Goal: Book appointment/travel/reservation

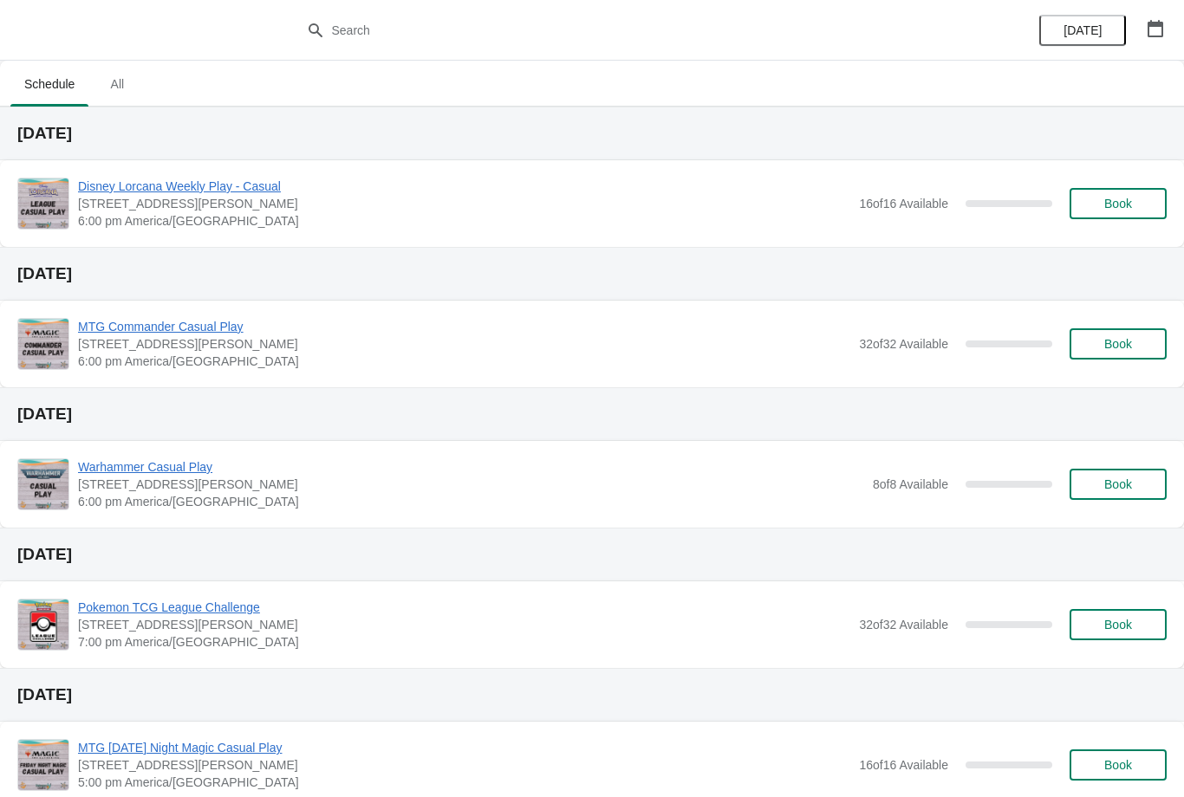
click at [1124, 204] on span "Book" at bounding box center [1118, 204] width 28 height 14
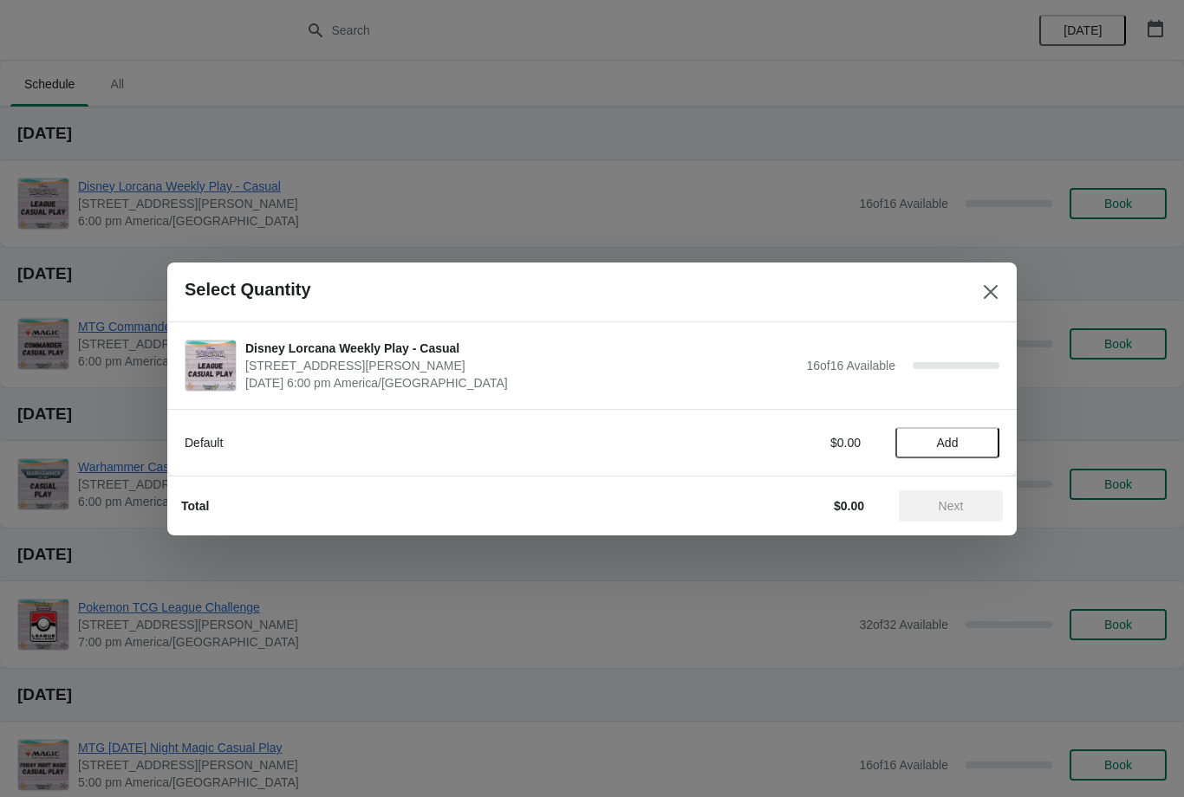
click at [967, 427] on button "Add" at bounding box center [947, 442] width 104 height 31
click at [977, 501] on span "Next" at bounding box center [950, 506] width 76 height 14
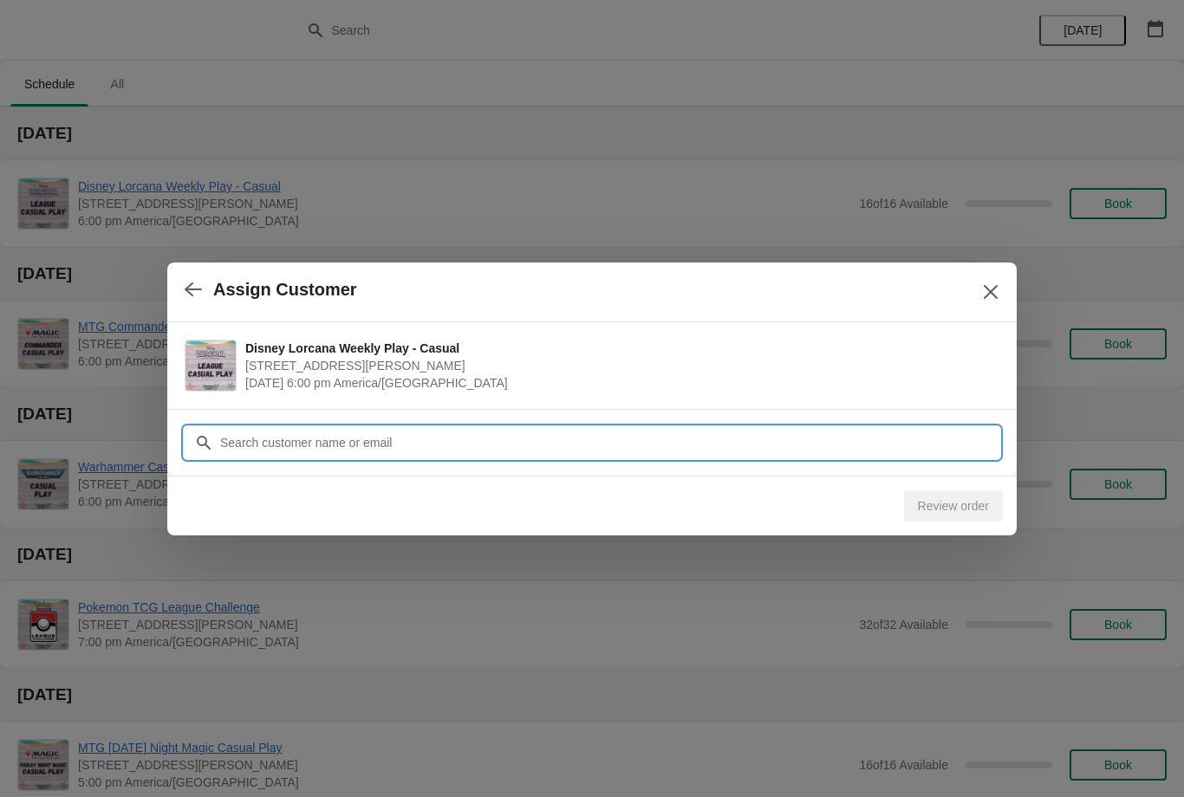
click at [909, 447] on input "Customer" at bounding box center [609, 442] width 780 height 31
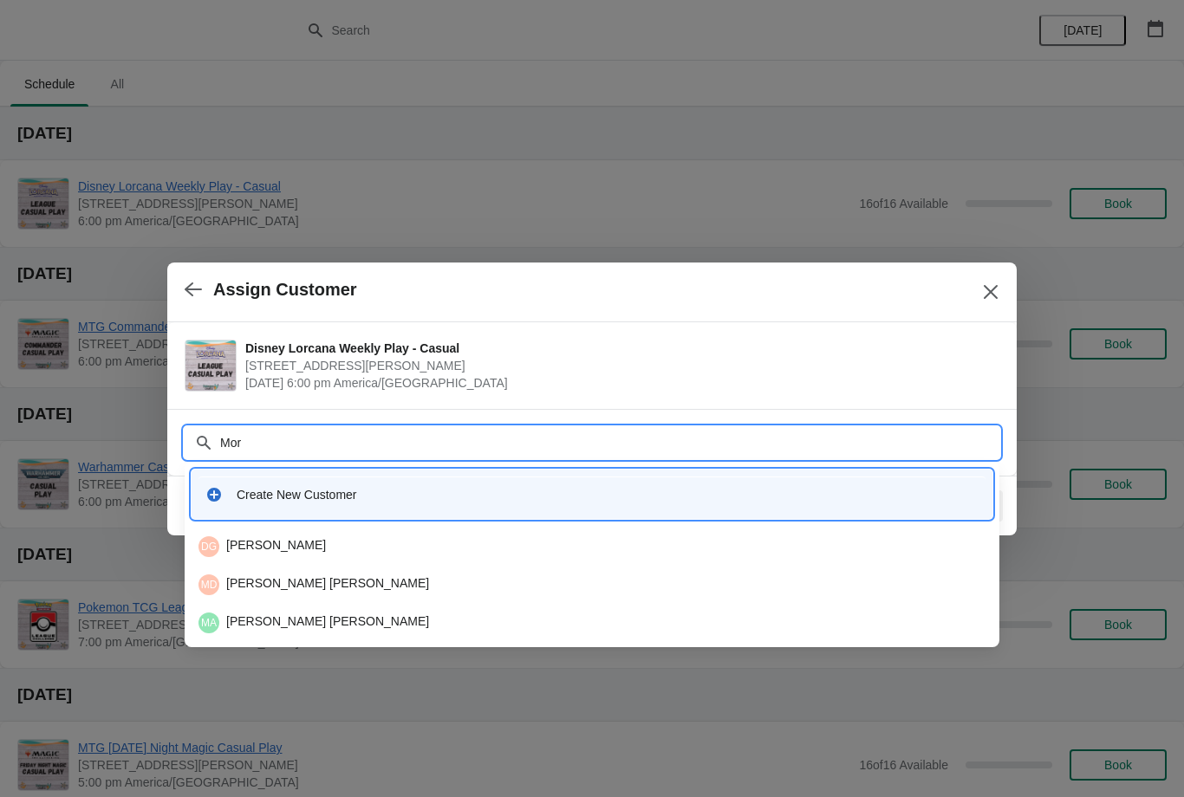
type input "Morg"
click at [477, 530] on div "MH Morgan Harrell" at bounding box center [592, 546] width 801 height 35
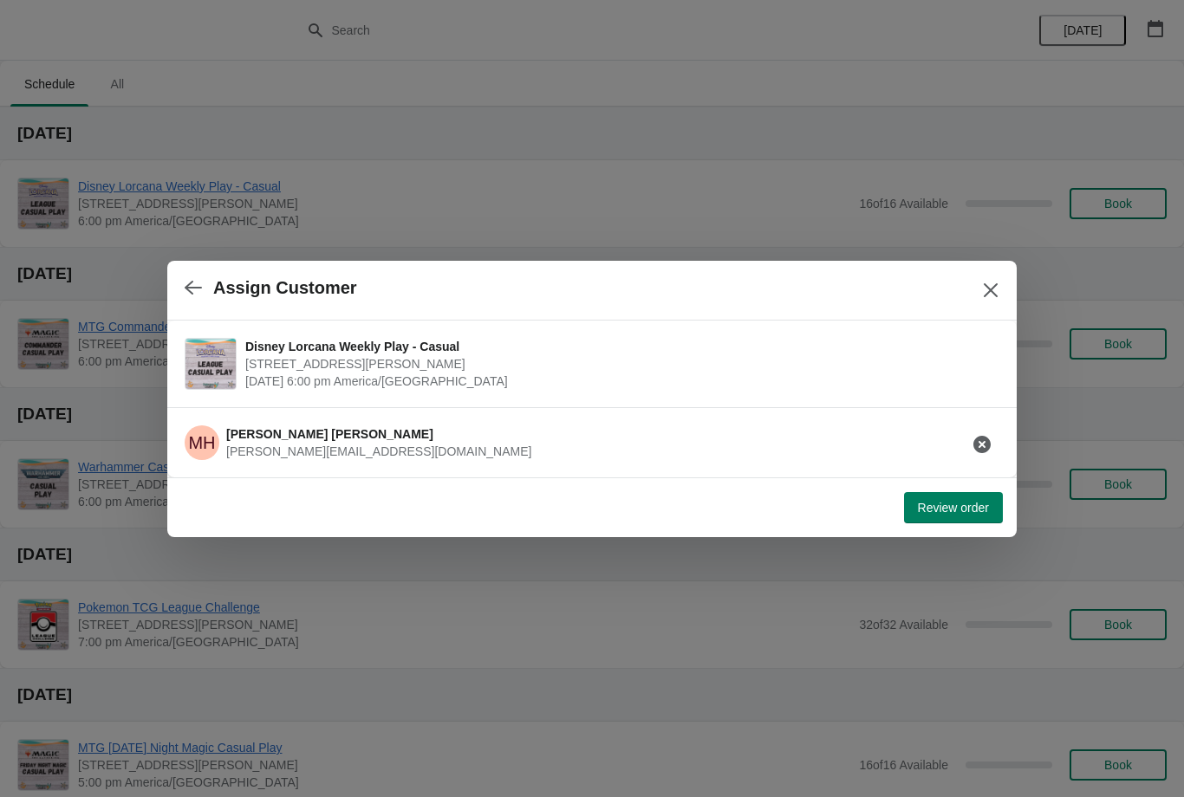
click at [982, 510] on span "Review order" at bounding box center [953, 508] width 71 height 14
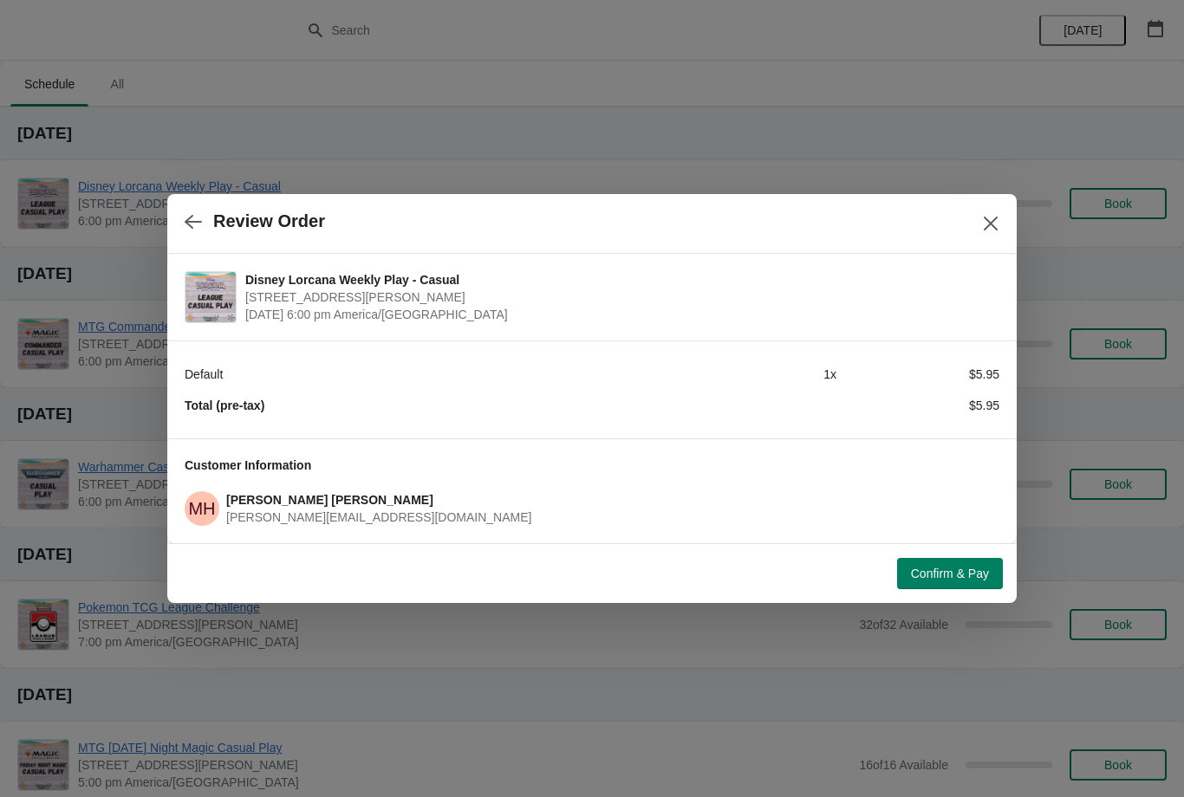
click at [954, 581] on span "Confirm & Pay" at bounding box center [950, 574] width 78 height 14
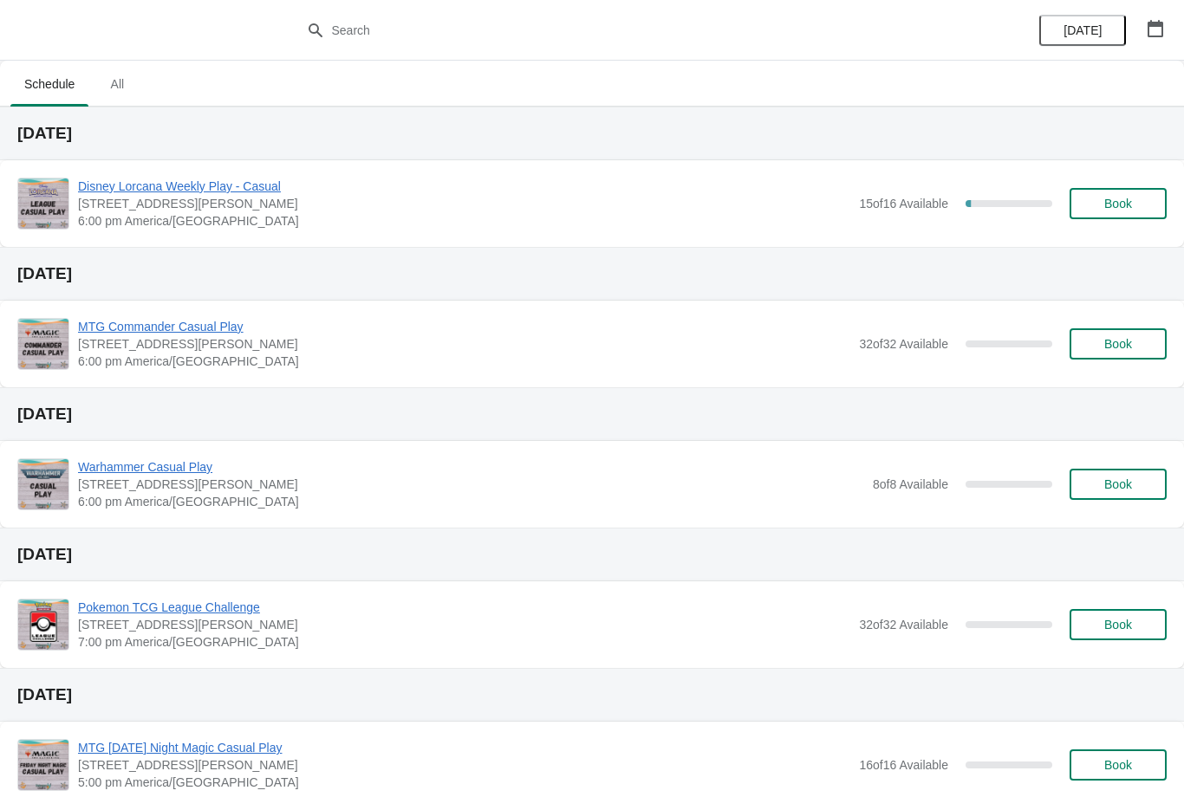
click at [1102, 208] on span "Book" at bounding box center [1118, 204] width 66 height 14
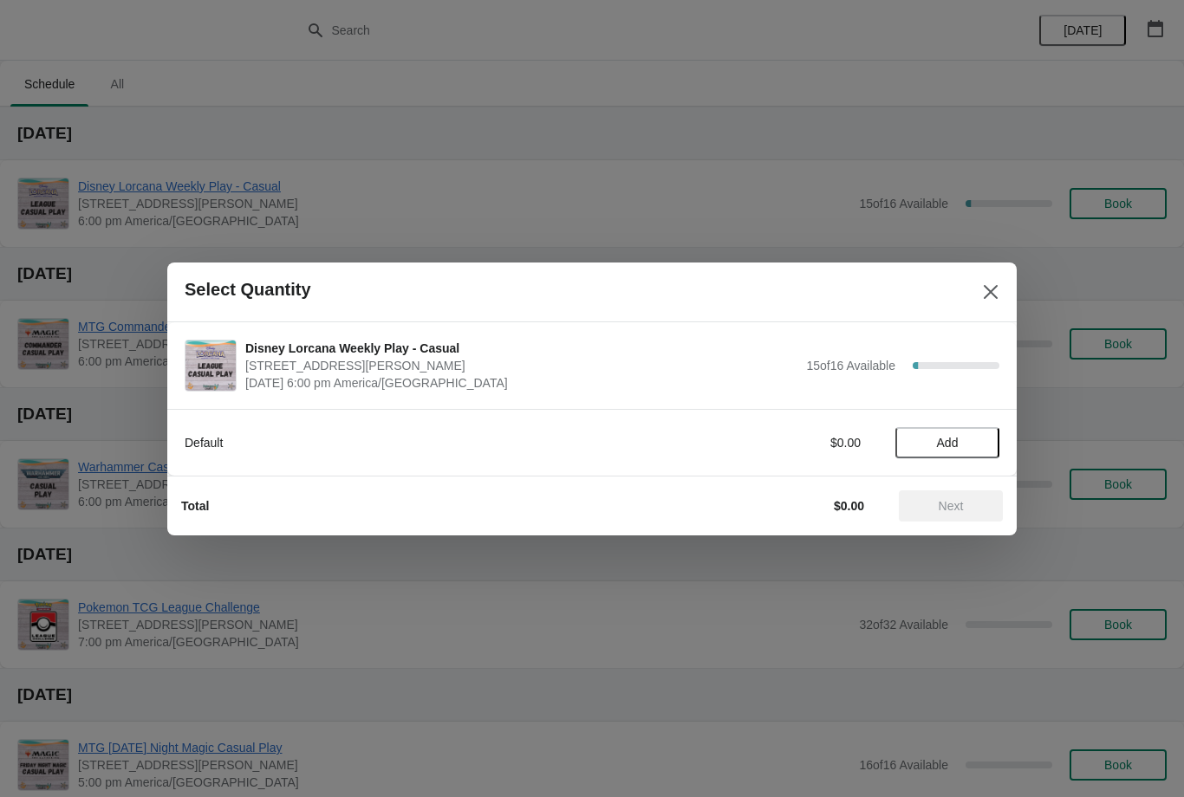
click at [957, 432] on button "Add" at bounding box center [947, 442] width 104 height 31
click at [958, 493] on button "Next" at bounding box center [951, 505] width 104 height 31
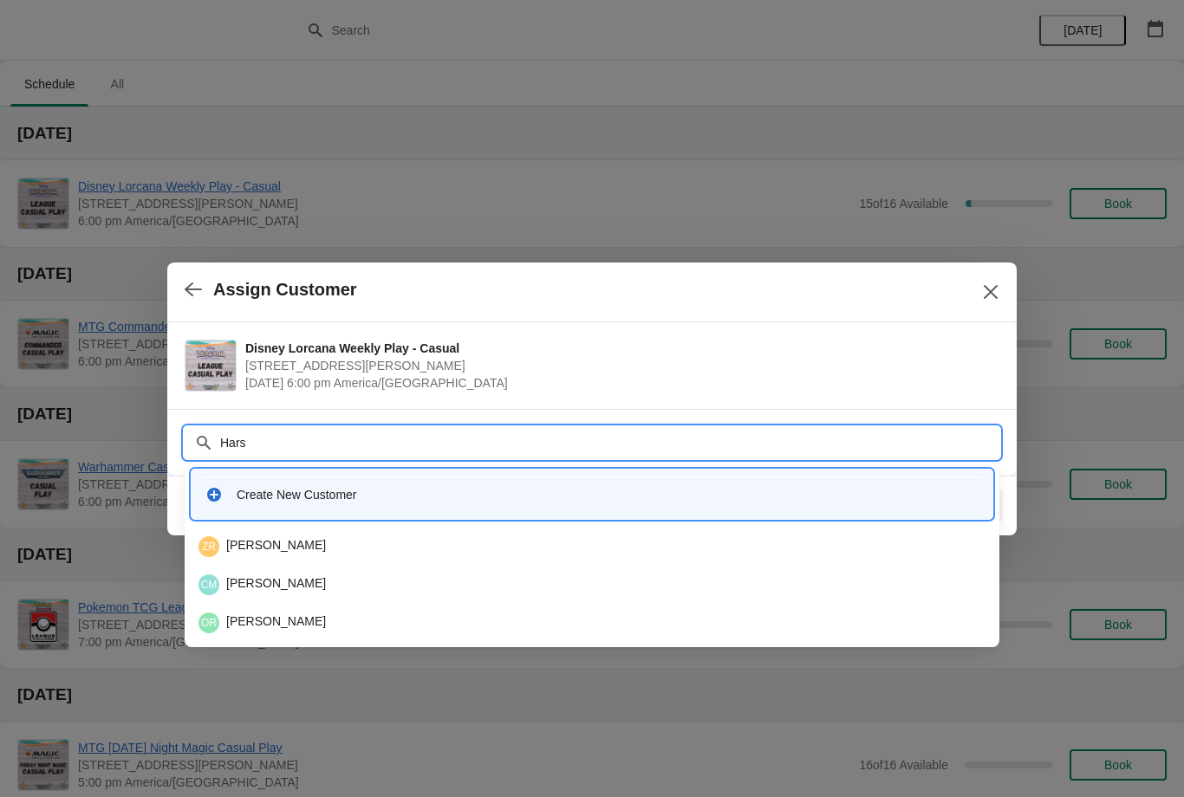
type input "Harsh"
click at [257, 544] on div "KH [PERSON_NAME]" at bounding box center [591, 546] width 787 height 21
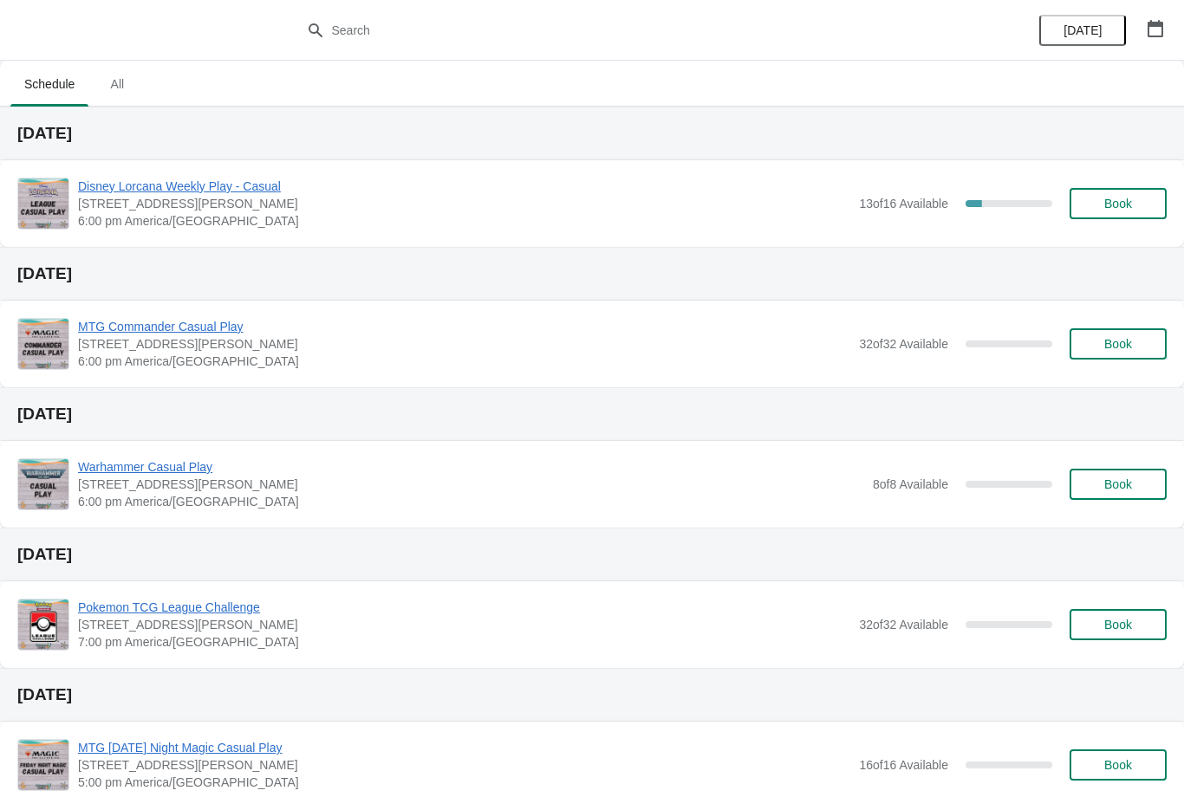
click at [1109, 158] on div "[DATE]" at bounding box center [592, 134] width 1184 height 54
click at [1107, 197] on span "Book" at bounding box center [1118, 204] width 28 height 14
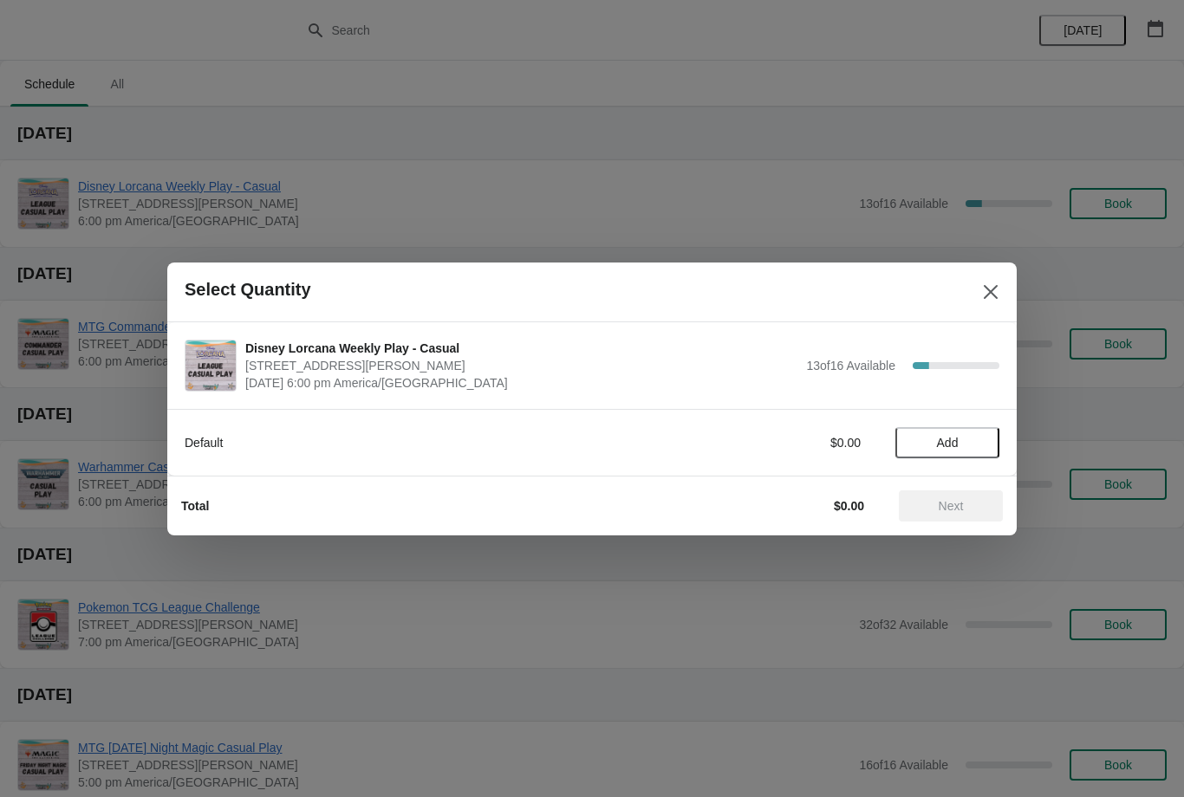
click at [906, 444] on button "Add" at bounding box center [947, 442] width 104 height 31
click at [923, 501] on span "Next" at bounding box center [950, 506] width 76 height 14
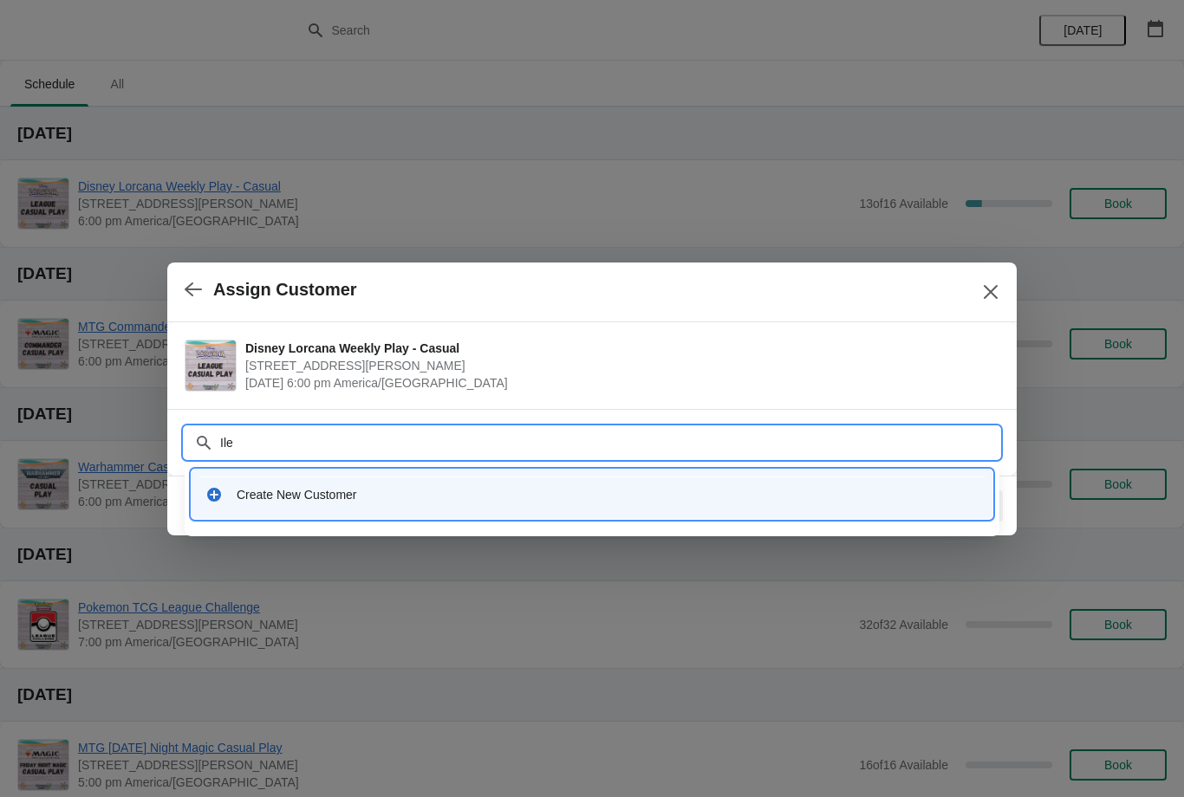
type input "Iler"
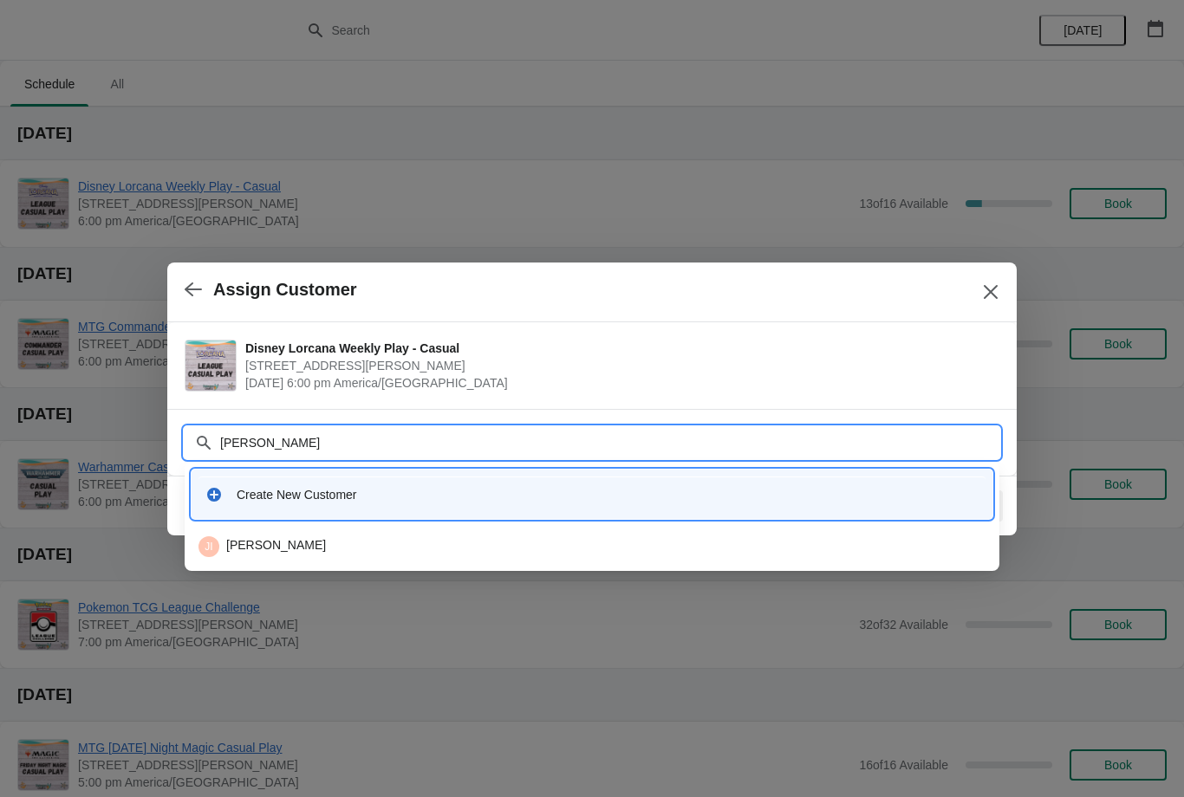
click at [232, 540] on div "JI James Iler" at bounding box center [591, 546] width 787 height 21
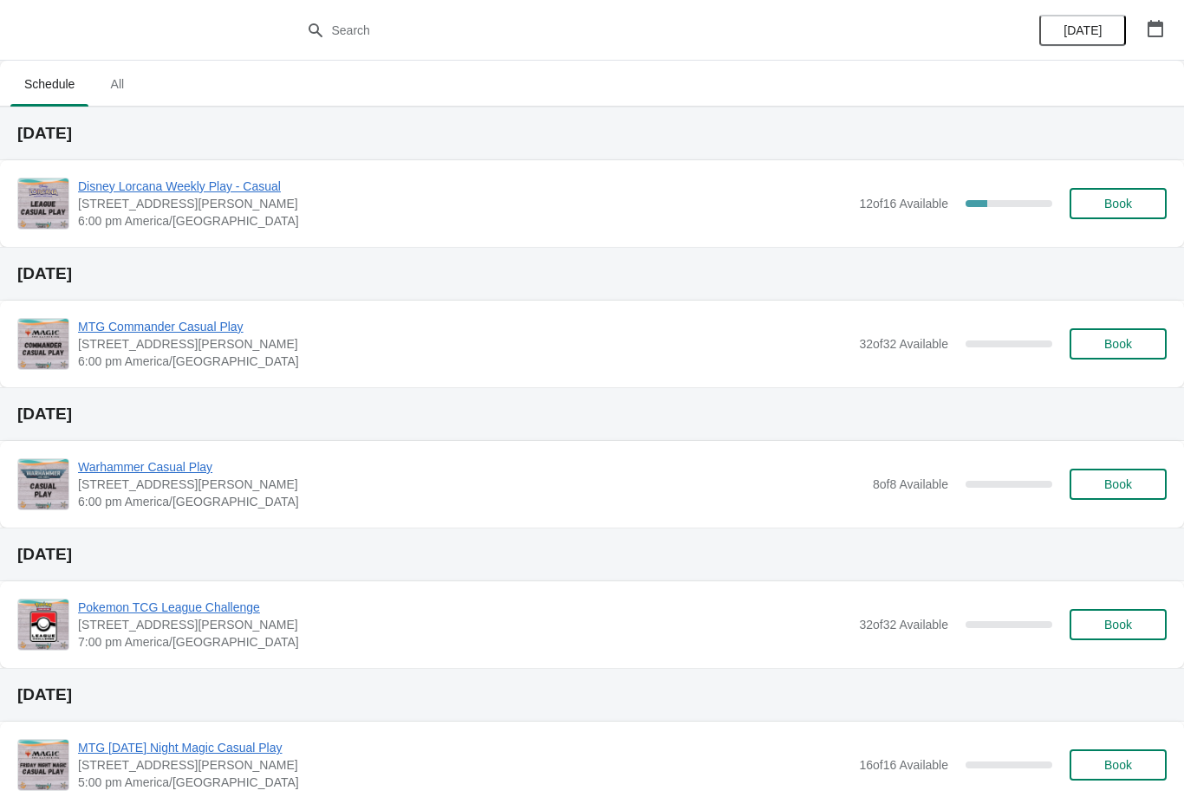
click at [1151, 14] on button "button" at bounding box center [1155, 28] width 31 height 31
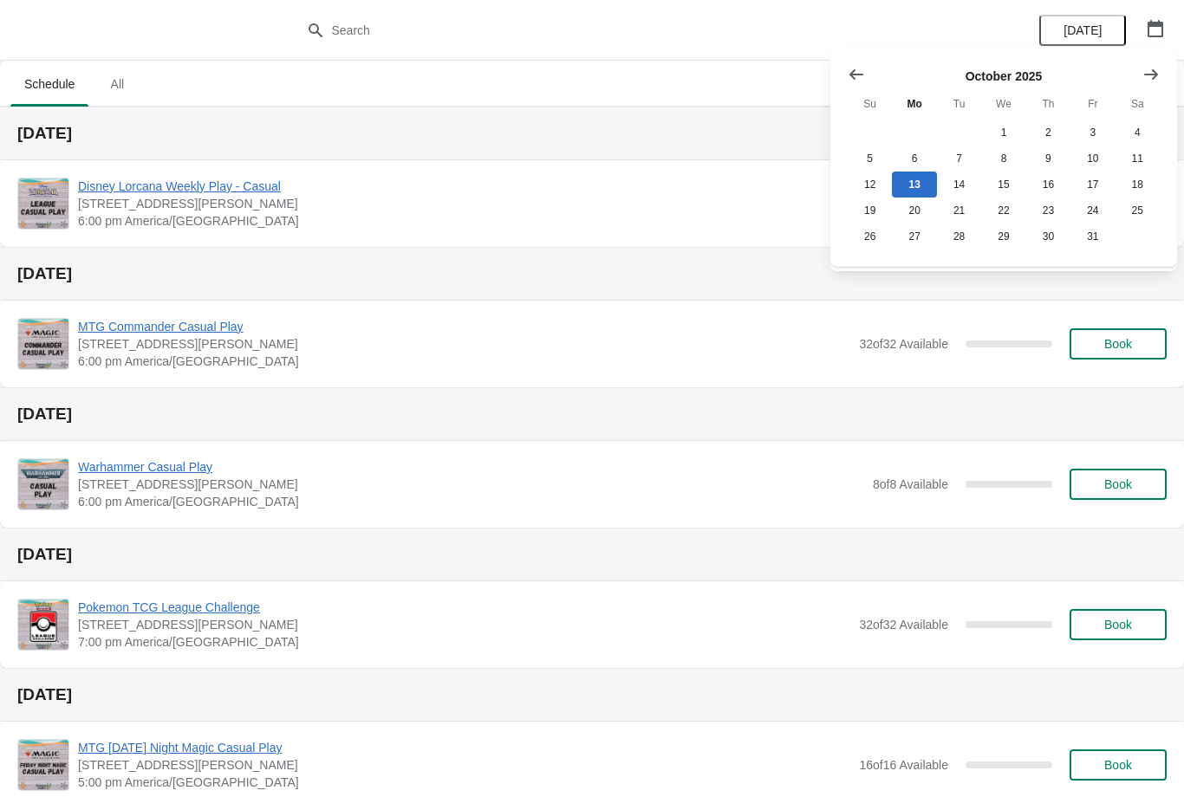
click at [1141, 55] on div "October 2025 Su Mo Tu We Th Fr Sa 1 2 3 4 5 6 7 8 9 10 11 12 13 14 15 16 17 18 …" at bounding box center [997, 151] width 326 height 198
click at [1147, 70] on icon "Show next month, November 2025" at bounding box center [1150, 74] width 17 height 17
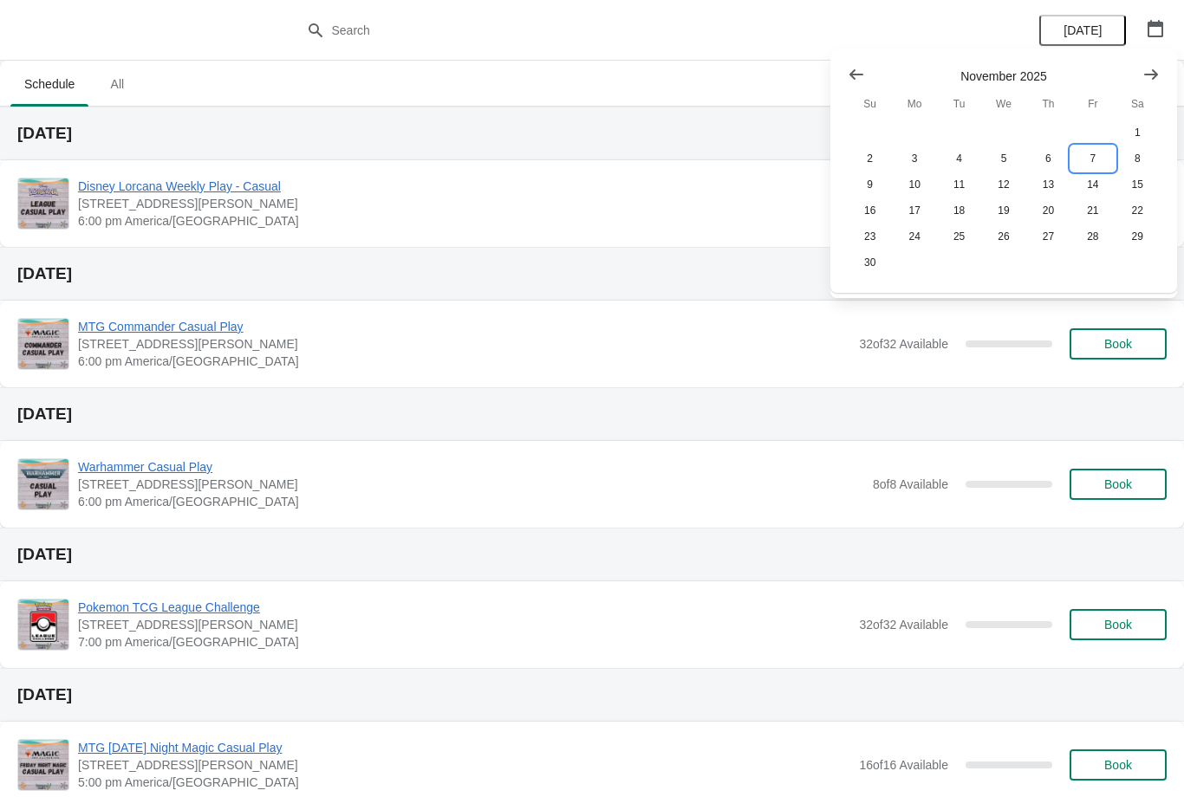
click at [1098, 152] on button "7" at bounding box center [1092, 159] width 44 height 26
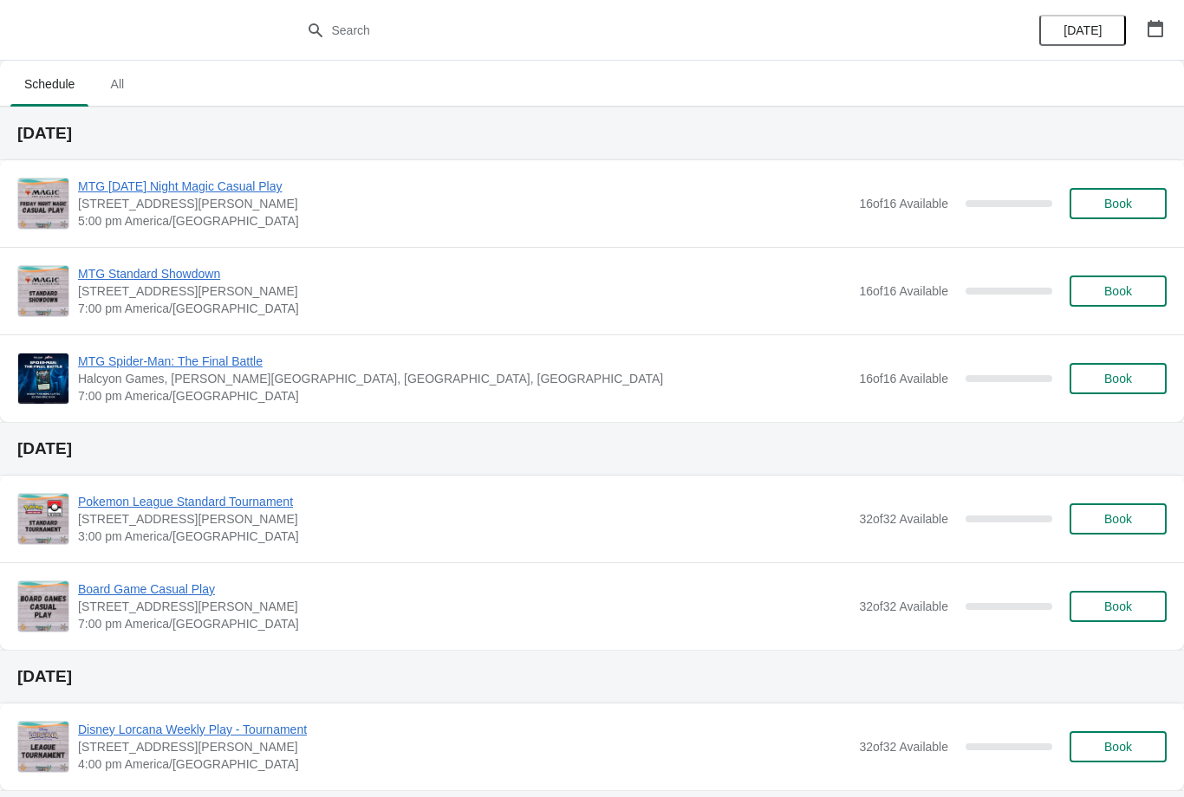
click at [205, 361] on span "MTG Spider-Man: The Final Battle" at bounding box center [464, 361] width 772 height 17
